Goal: Task Accomplishment & Management: Manage account settings

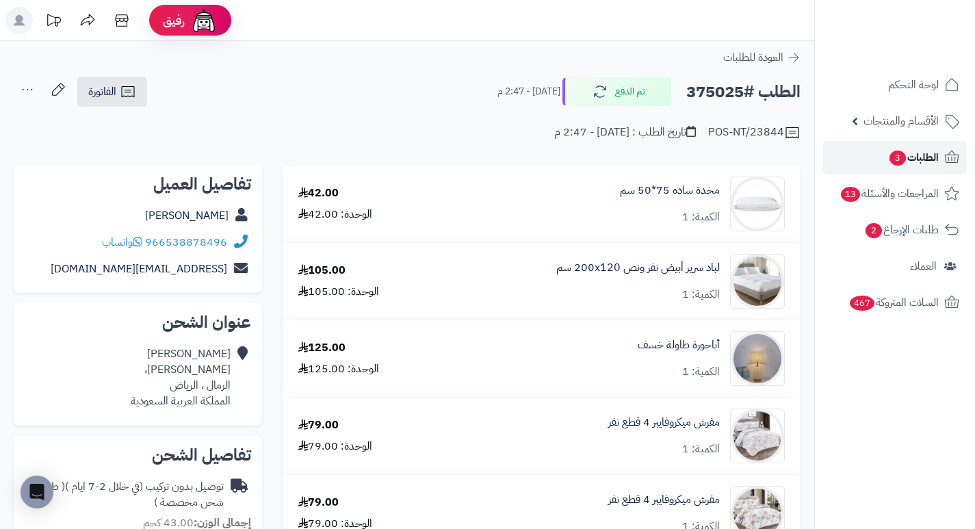
click at [921, 159] on span "الطلبات 3" at bounding box center [913, 157] width 51 height 19
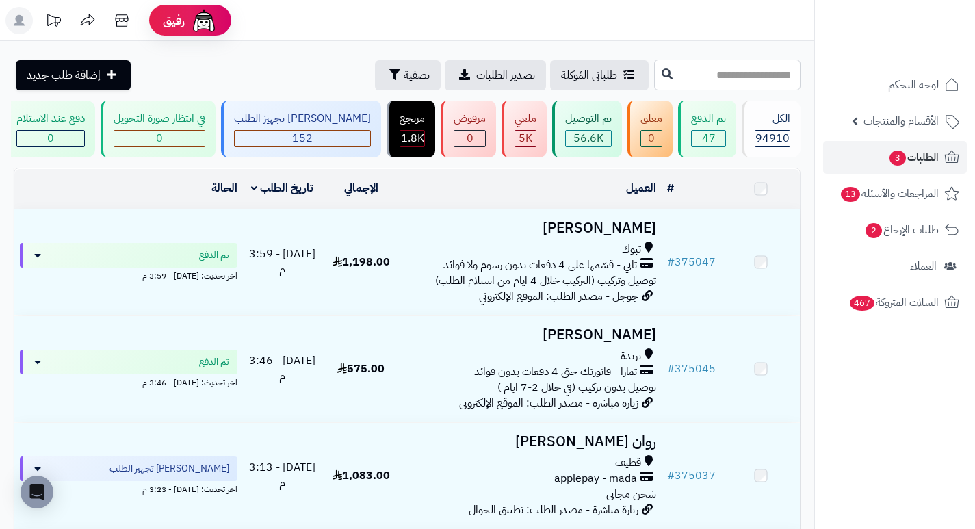
drag, startPoint x: 0, startPoint y: 0, endPoint x: 775, endPoint y: 70, distance: 777.9
click at [775, 70] on input "text" at bounding box center [727, 75] width 146 height 31
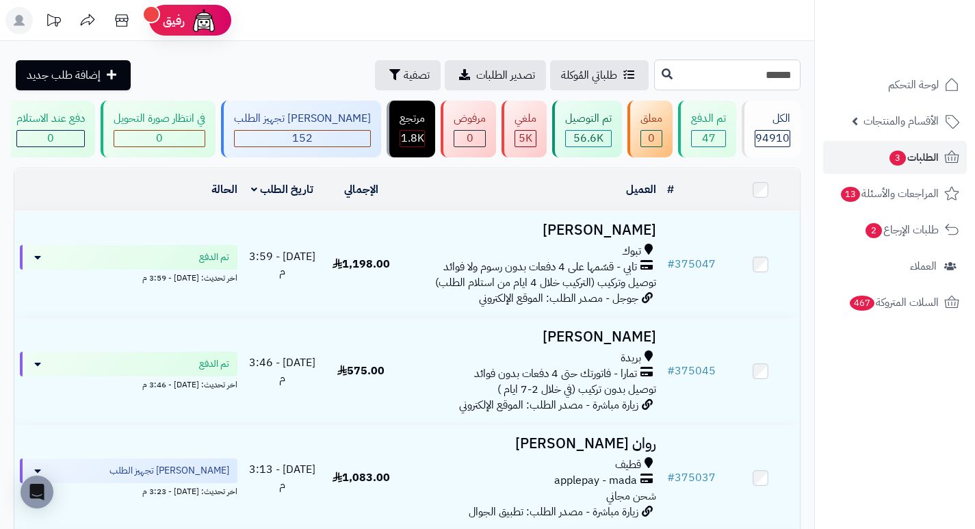
type input "******"
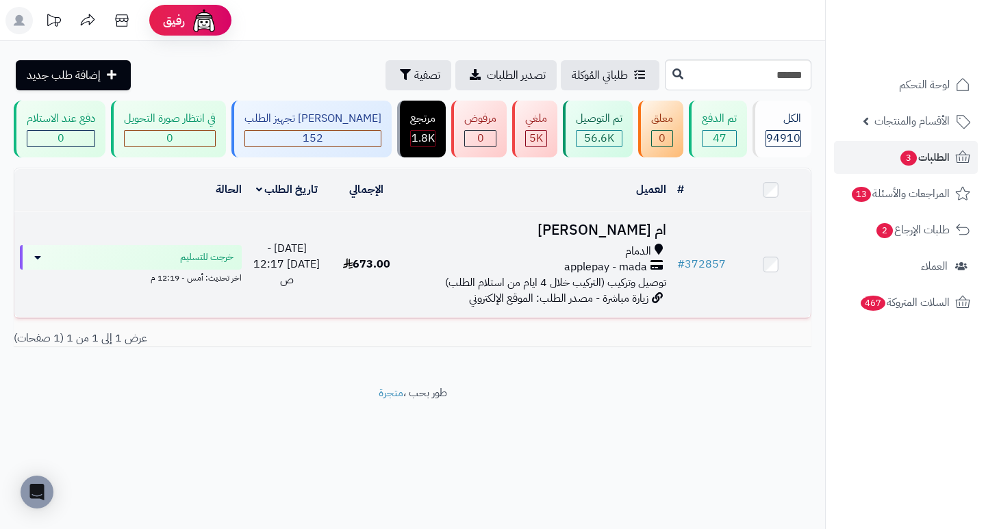
click at [613, 251] on td "ام سالم ال سنان الدمام applepay - mada توصيل وتركيب (التركيب خلال 4 ايام من است…" at bounding box center [538, 264] width 265 height 106
click at [599, 235] on h3 "ام سالم ال سنان" at bounding box center [538, 230] width 254 height 16
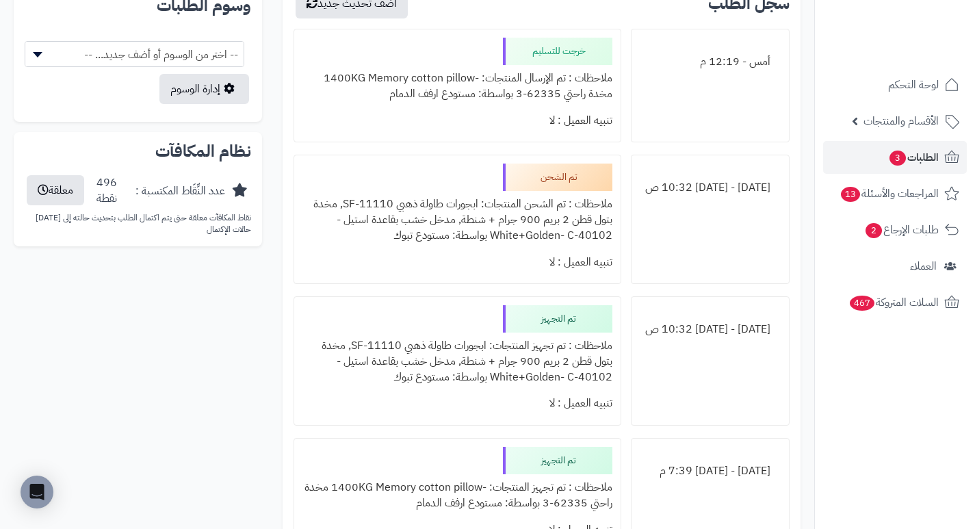
scroll to position [821, 0]
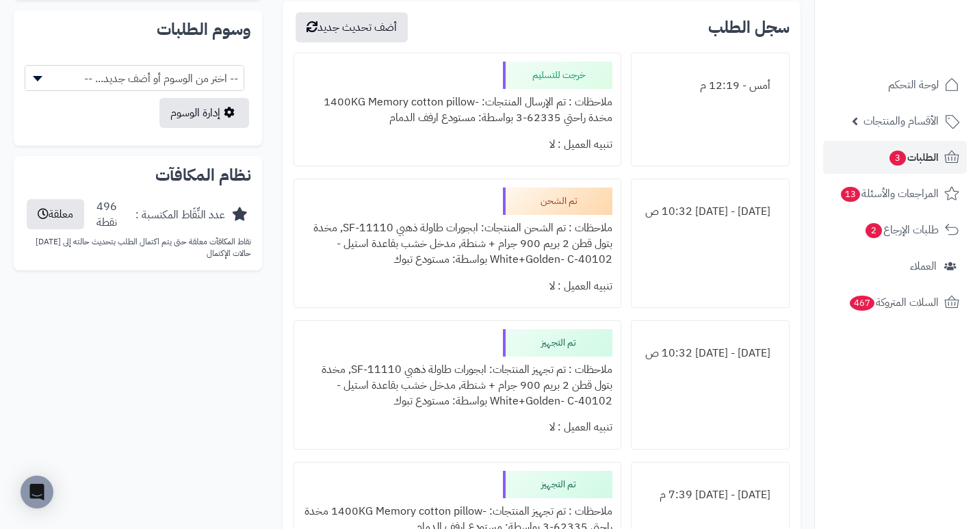
click at [472, 164] on div "خرجت للتسليم ملاحظات : تم الإرسال المنتجات: -1400KG Memory cotton pillow مخدة ر…" at bounding box center [457, 110] width 327 height 114
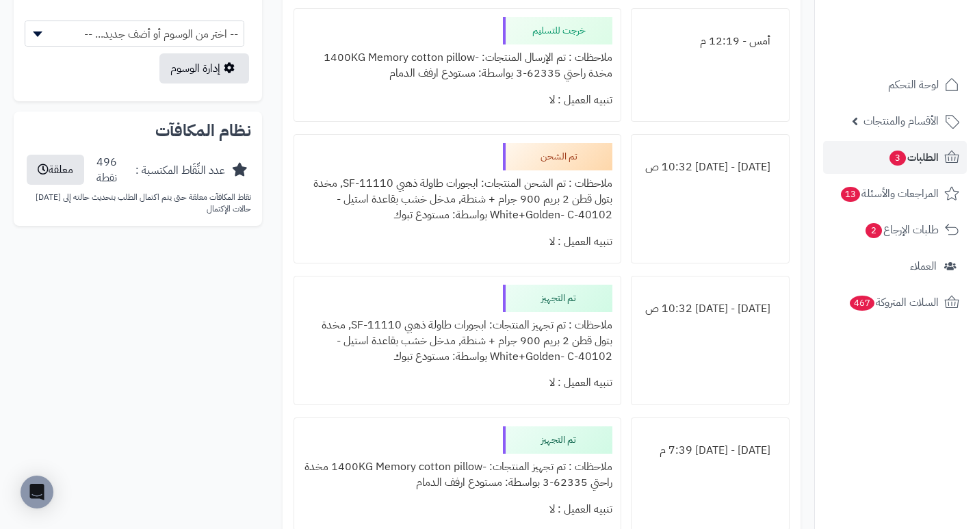
scroll to position [890, 0]
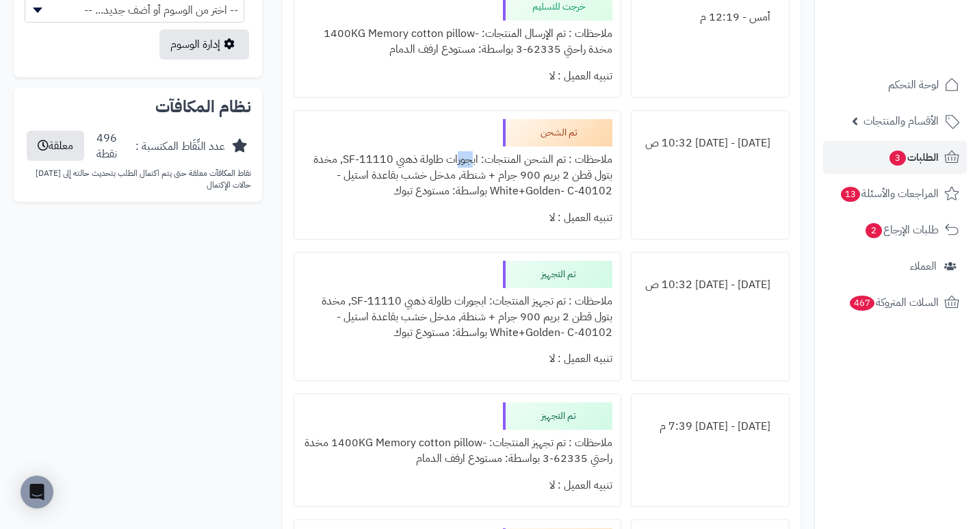
drag, startPoint x: 476, startPoint y: 157, endPoint x: 454, endPoint y: 161, distance: 22.8
click at [456, 161] on div "ملاحظات : تم الشحن المنتجات: ابجورات طاولة ذهبي SF-11110, مخدة بتول قطن 2 بريم …" at bounding box center [457, 175] width 309 height 58
click at [433, 138] on div "تم الشحن ملاحظات : تم الشحن المنتجات: ابجورات طاولة ذهبي SF-11110, مخدة بتول قط…" at bounding box center [457, 174] width 327 height 129
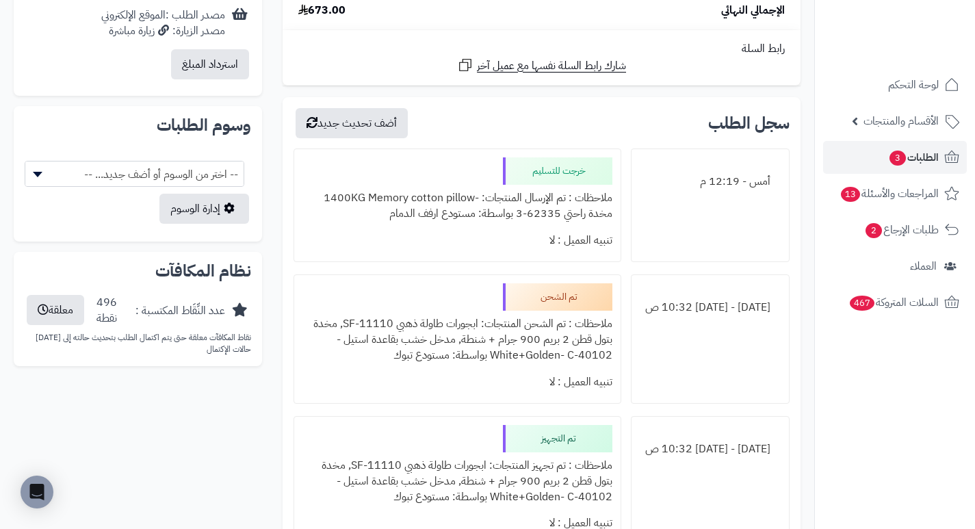
scroll to position [753, 0]
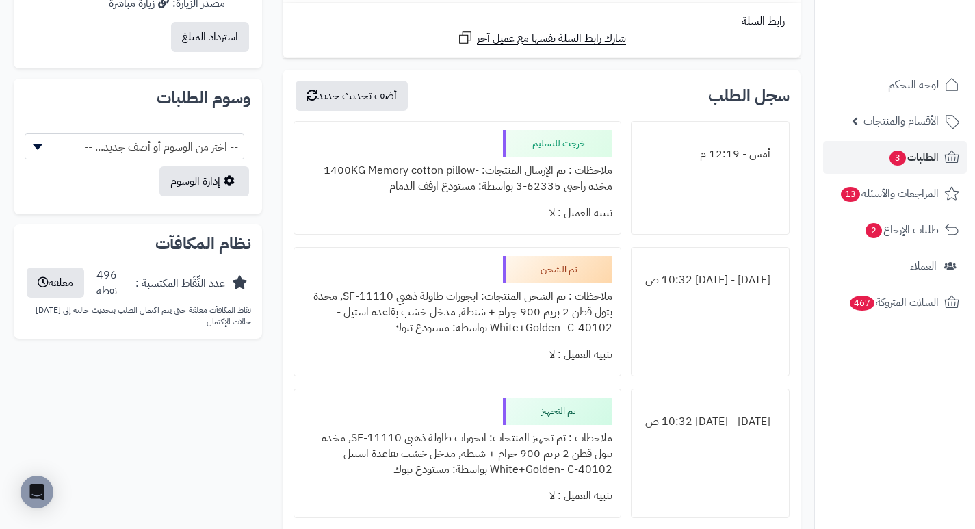
click at [608, 297] on div "ملاحظات : تم الشحن المنتجات: ابجورات طاولة ذهبي SF-11110, مخدة بتول قطن 2 بريم …" at bounding box center [457, 312] width 309 height 58
click at [652, 315] on div "الخميس - ٤ سبتمبر ٢٠٢٥ - 10:32 ص" at bounding box center [710, 311] width 159 height 129
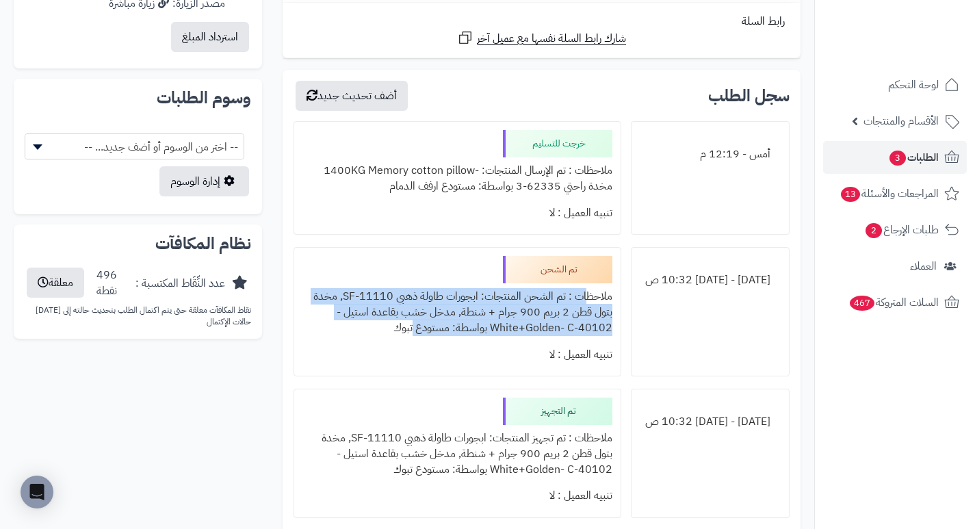
drag, startPoint x: 591, startPoint y: 300, endPoint x: 402, endPoint y: 344, distance: 193.9
click at [417, 335] on div "ملاحظات : تم الشحن المنتجات: ابجورات طاولة ذهبي SF-11110, مخدة بتول قطن 2 بريم …" at bounding box center [457, 312] width 309 height 58
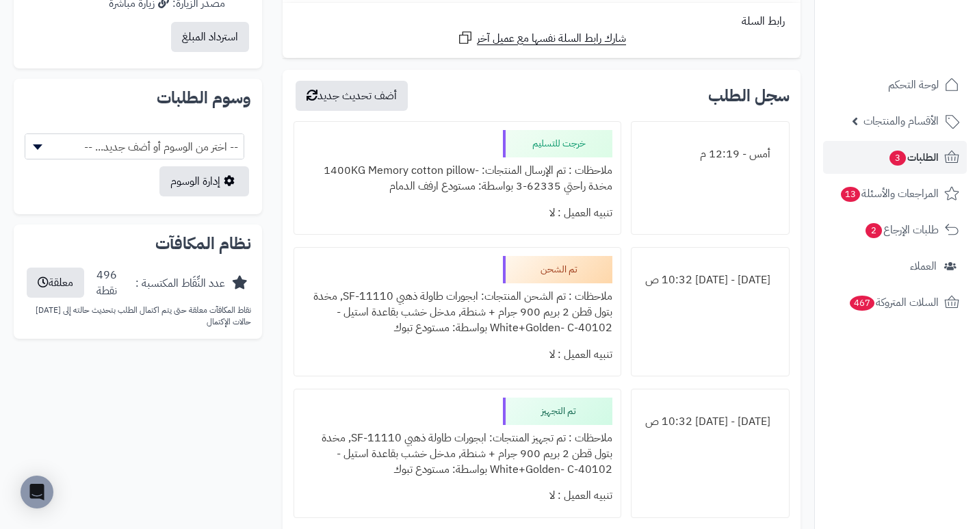
click at [396, 352] on div "تنبيه العميل : لا" at bounding box center [457, 355] width 309 height 27
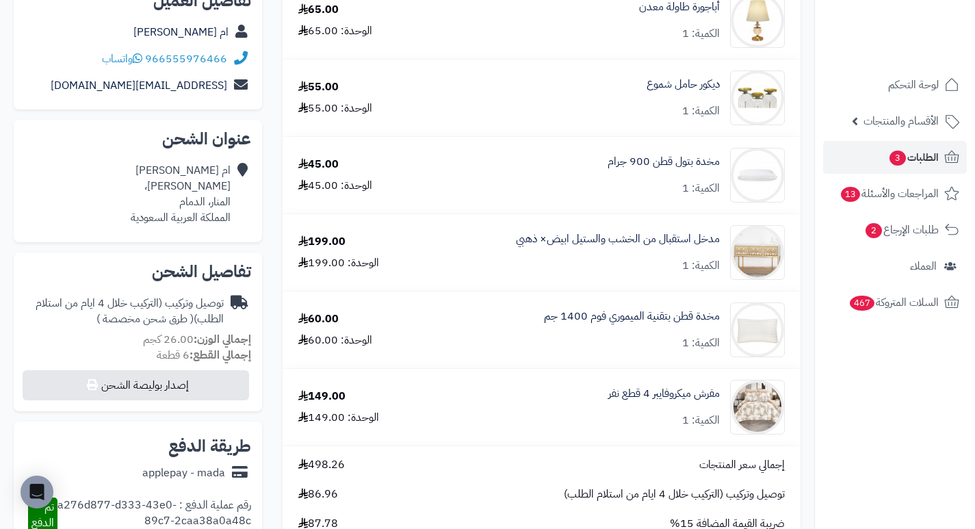
scroll to position [0, 0]
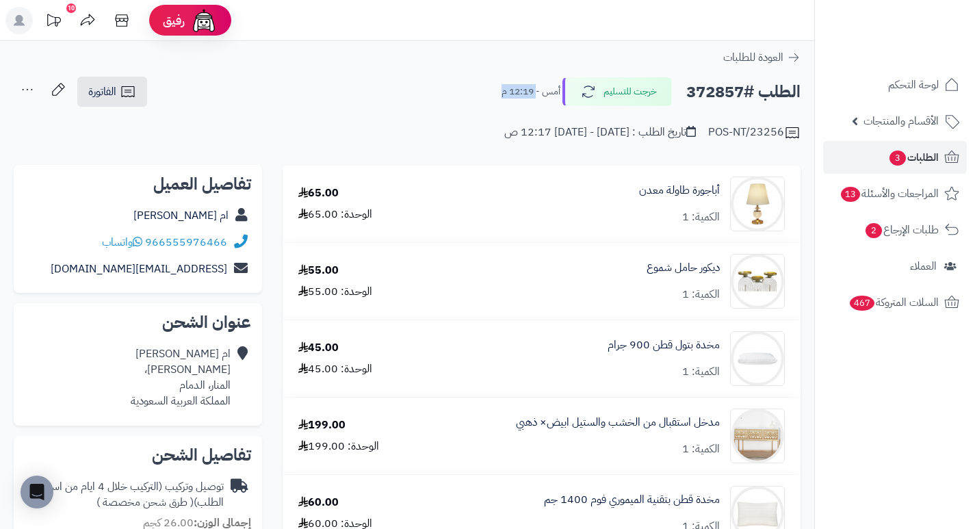
drag, startPoint x: 535, startPoint y: 95, endPoint x: 499, endPoint y: 90, distance: 36.6
click at [502, 90] on small "أمس - 12:19 م" at bounding box center [531, 92] width 59 height 14
click at [485, 93] on div "الطلب #372857 خرجت للتسليم أمس - 12:19 م الفاتورة طباعة الفاتورة إرسال الفاتورة…" at bounding box center [407, 92] width 787 height 32
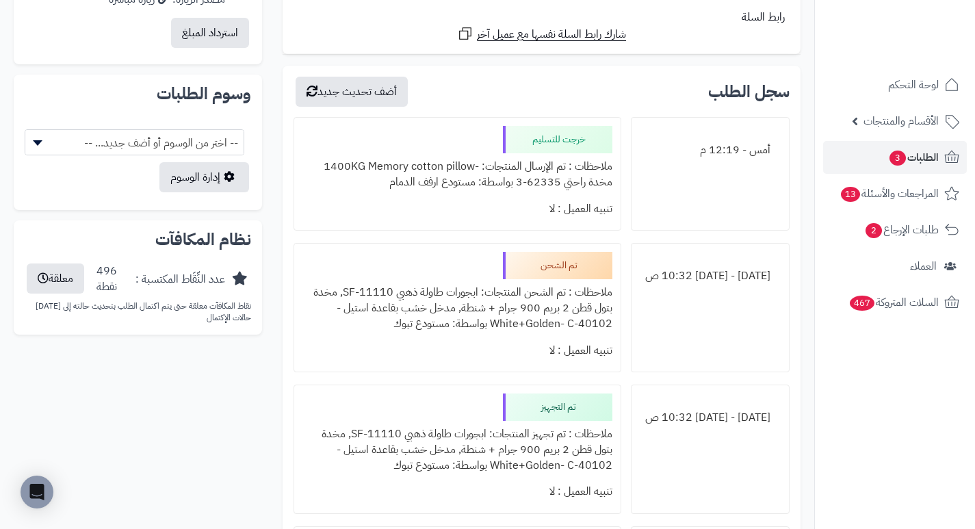
scroll to position [821, 0]
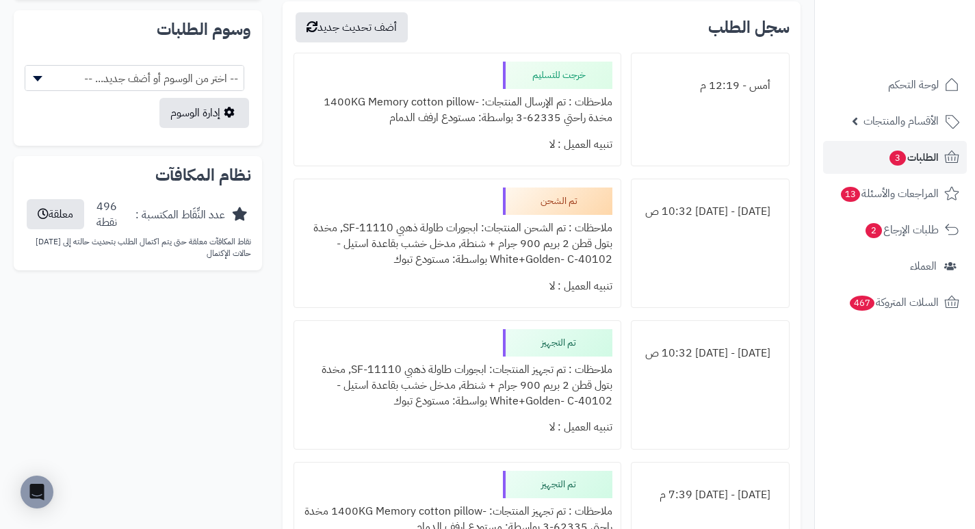
drag, startPoint x: 771, startPoint y: 209, endPoint x: 661, endPoint y: 229, distance: 111.3
click at [661, 225] on div "الخميس - ٤ سبتمبر ٢٠٢٥ - 10:32 ص" at bounding box center [710, 211] width 141 height 27
click at [676, 241] on div "الخميس - ٤ سبتمبر ٢٠٢٥ - 10:32 ص" at bounding box center [710, 243] width 159 height 129
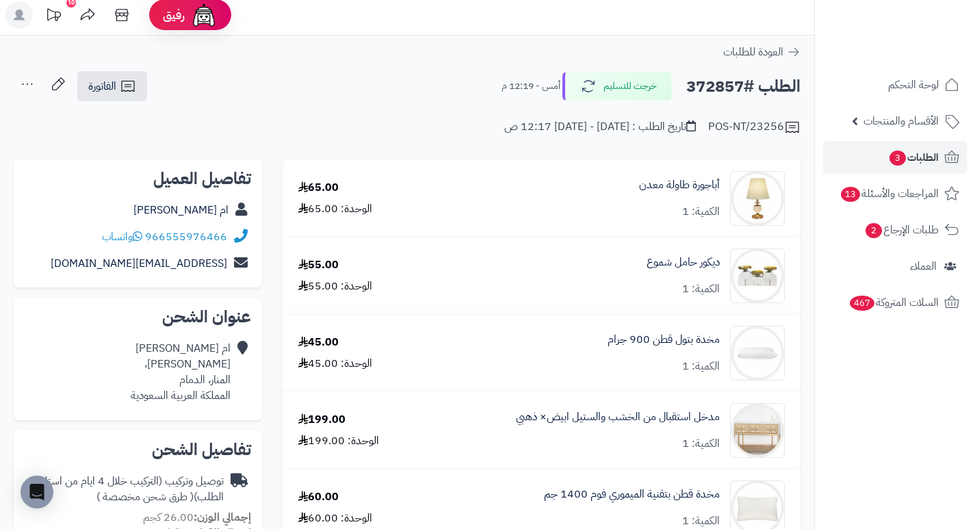
scroll to position [0, 0]
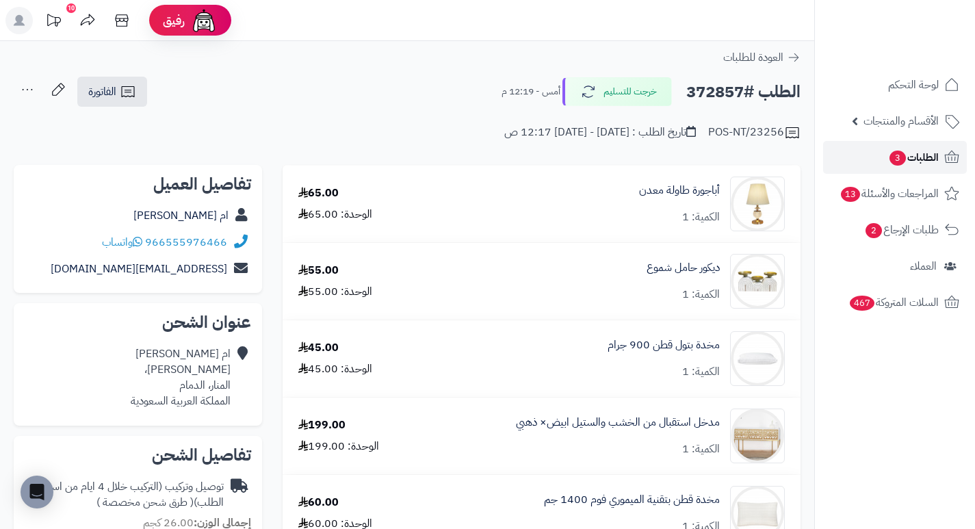
click at [903, 155] on span "3" at bounding box center [898, 158] width 16 height 15
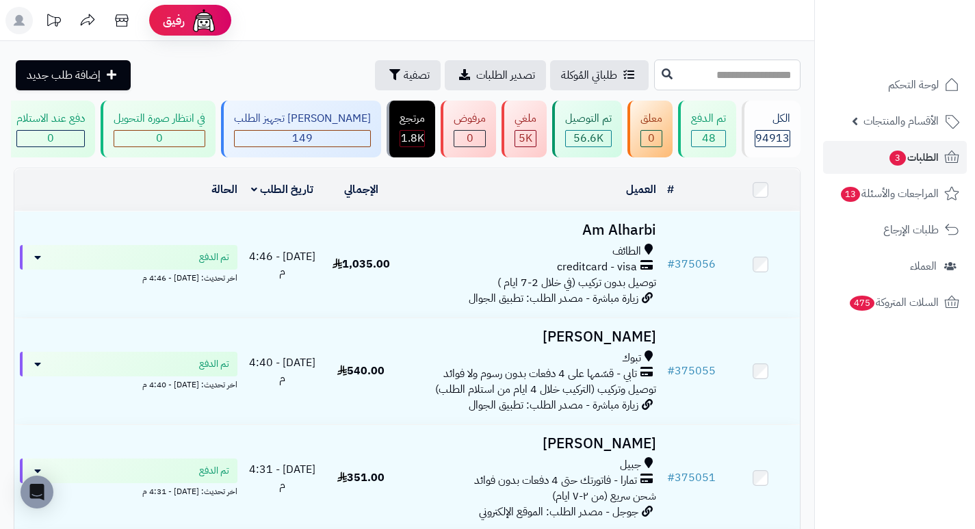
click at [743, 82] on input "text" at bounding box center [727, 75] width 146 height 31
click at [404, 79] on span "تصفية" at bounding box center [417, 74] width 26 height 16
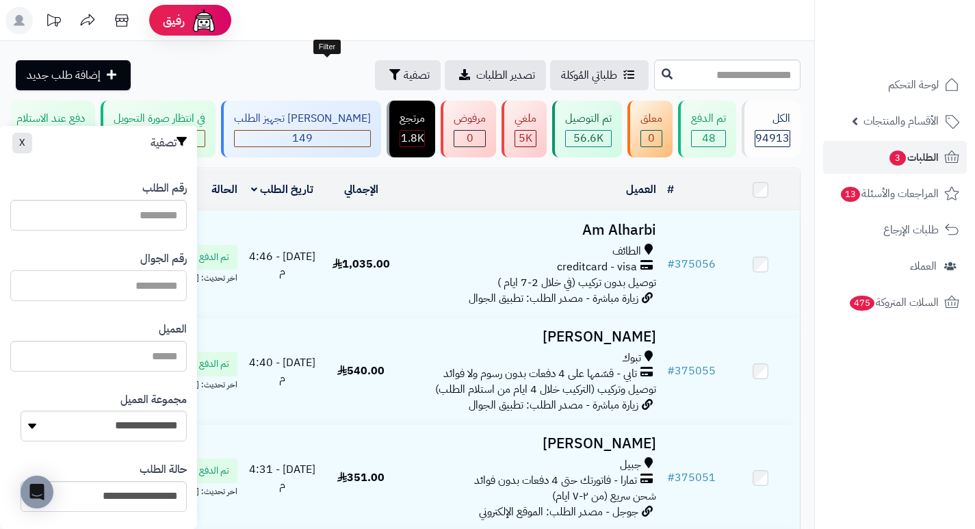
click at [156, 291] on input "text" at bounding box center [98, 285] width 177 height 31
type input "*********"
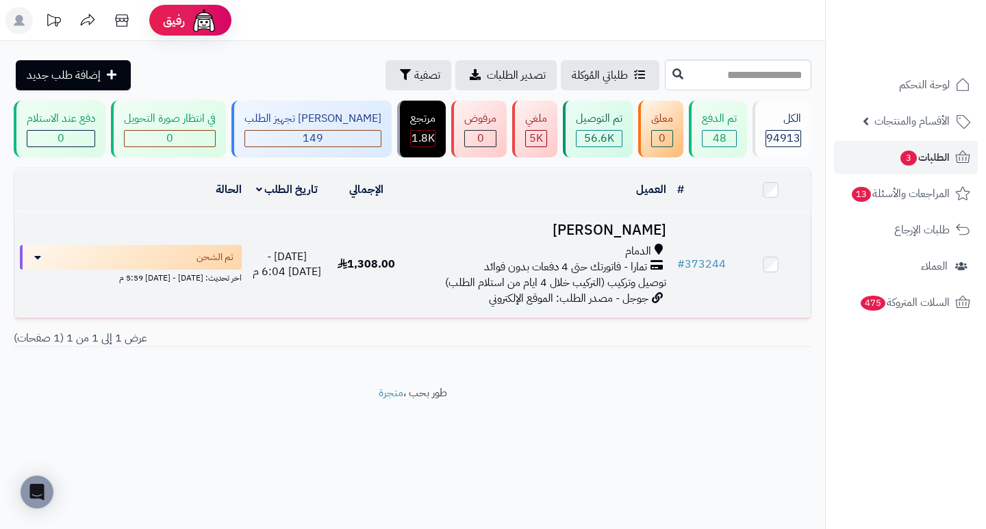
click at [628, 237] on h3 "Amani Alzhrani" at bounding box center [538, 230] width 254 height 16
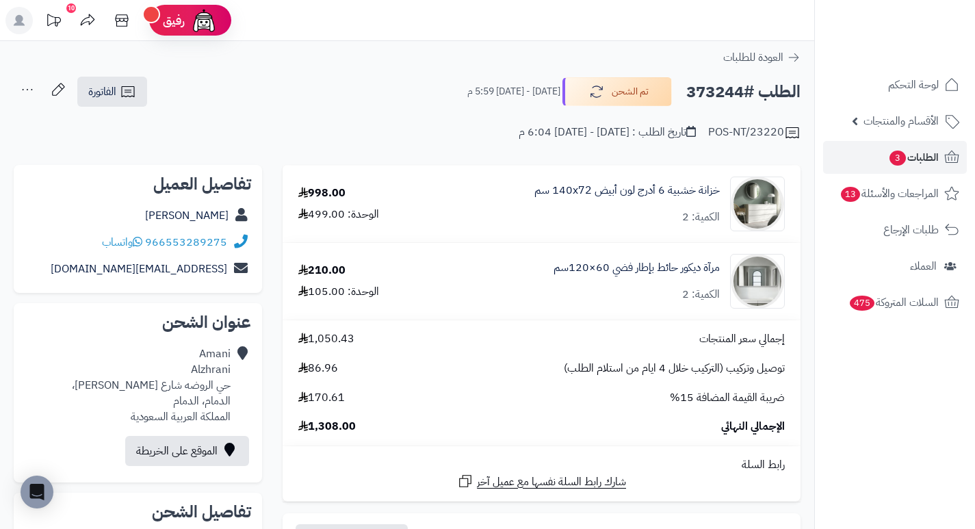
click at [719, 91] on h2 "الطلب #373244" at bounding box center [743, 92] width 114 height 28
copy h2 "373244"
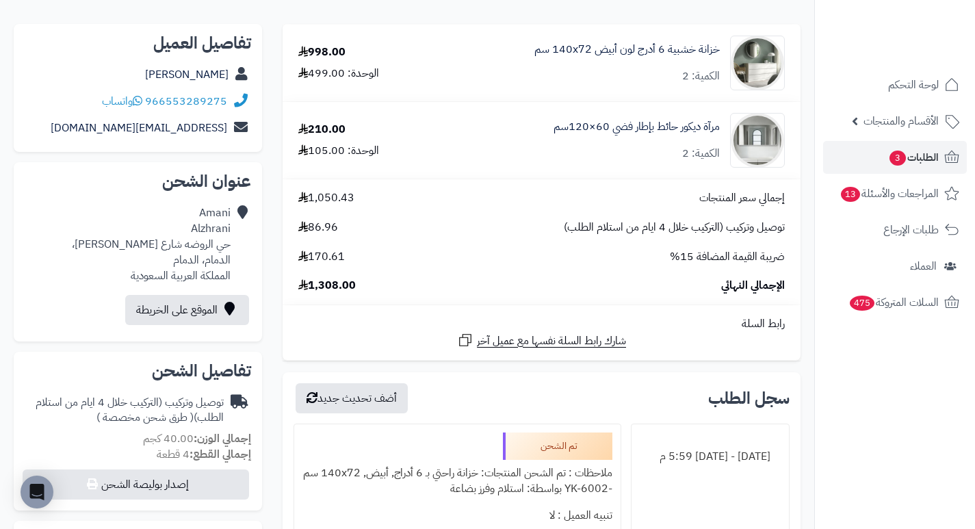
scroll to position [137, 0]
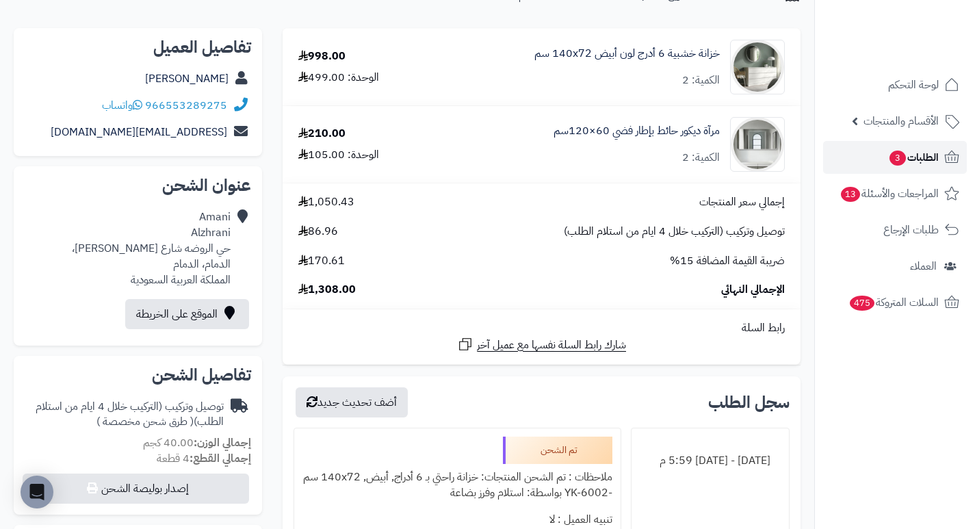
click at [898, 162] on span "3" at bounding box center [898, 158] width 18 height 16
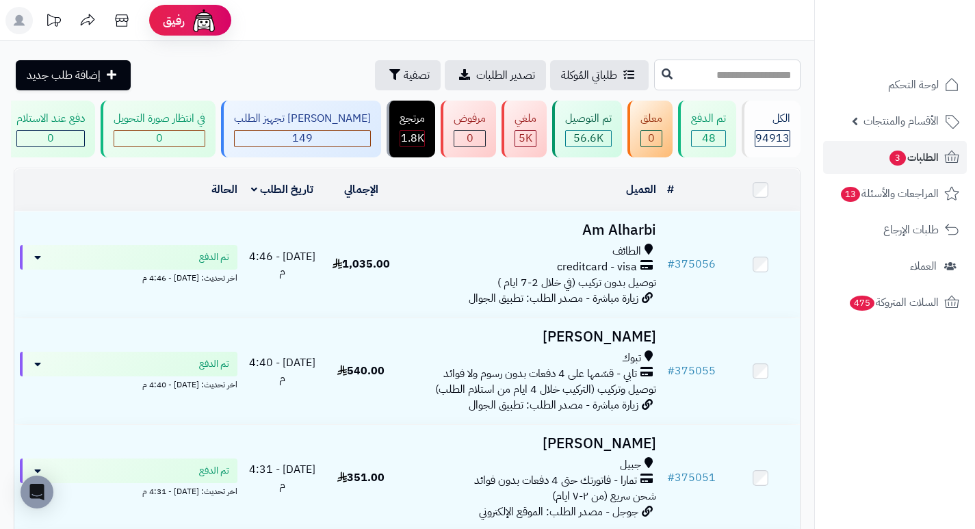
click at [723, 73] on input "text" at bounding box center [727, 75] width 146 height 31
drag, startPoint x: 667, startPoint y: 76, endPoint x: 671, endPoint y: 65, distance: 12.0
click at [667, 76] on input "text" at bounding box center [727, 75] width 146 height 31
type input "******"
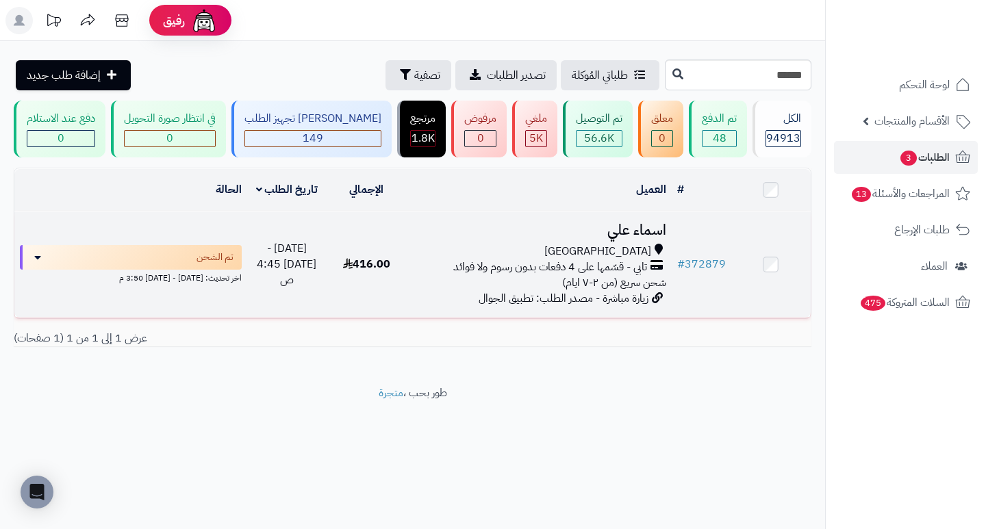
click at [617, 238] on h3 "اسماء علي" at bounding box center [538, 230] width 254 height 16
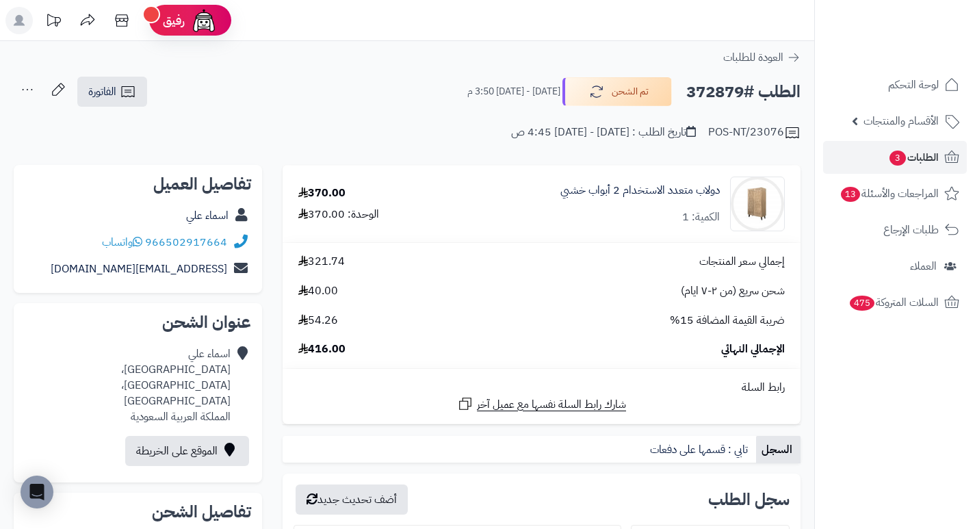
click at [711, 97] on h2 "الطلب #372879" at bounding box center [743, 92] width 114 height 28
copy h2 "372879"
click at [604, 221] on div "دولاب متعدد الاستخدام 2 أبواب خشبي الكمية: 1" at bounding box center [640, 204] width 159 height 42
